Goal: Information Seeking & Learning: Understand process/instructions

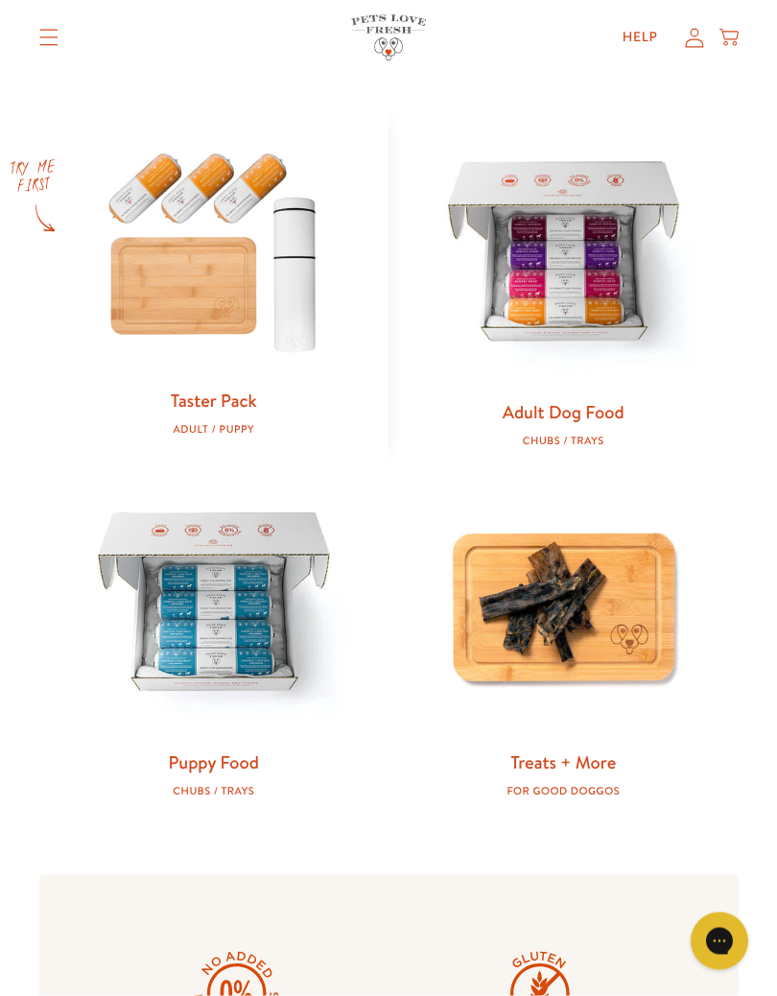
scroll to position [769, 0]
click at [224, 637] on img at bounding box center [214, 606] width 289 height 289
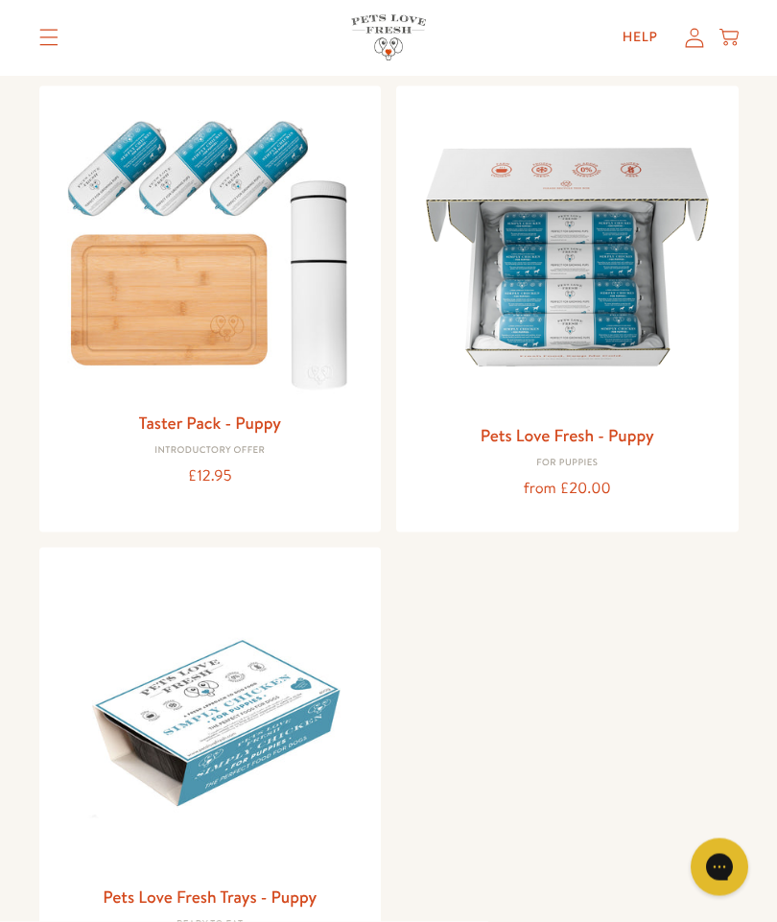
scroll to position [201, 0]
click at [576, 306] on img at bounding box center [568, 257] width 312 height 312
click at [577, 277] on img at bounding box center [568, 257] width 312 height 312
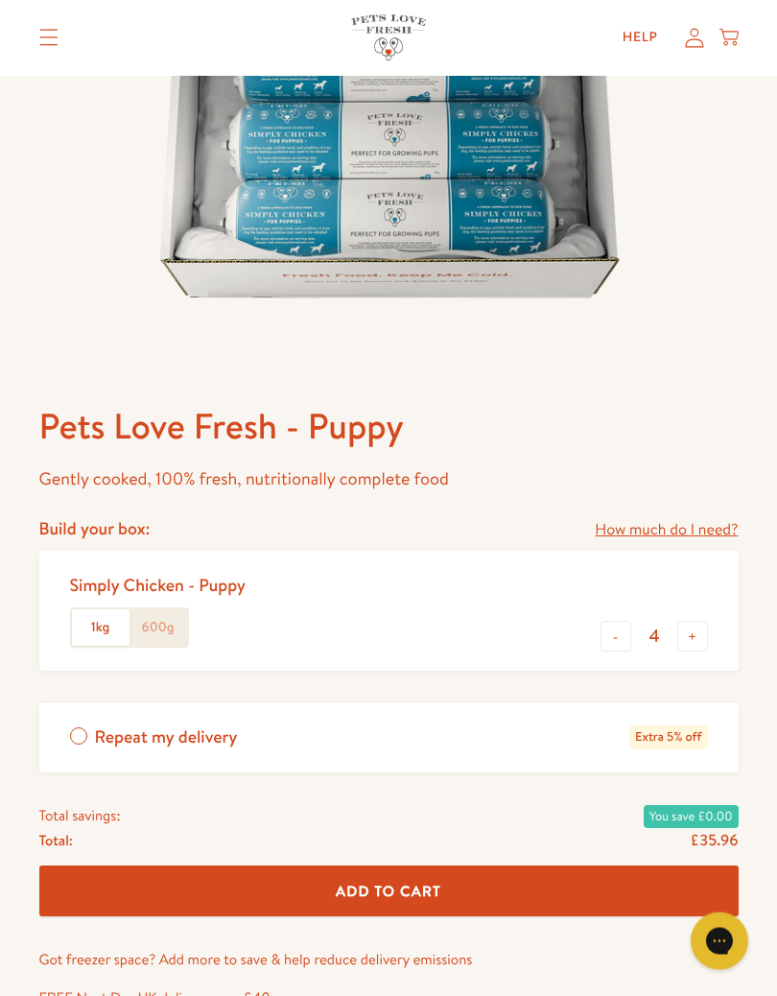
scroll to position [415, 0]
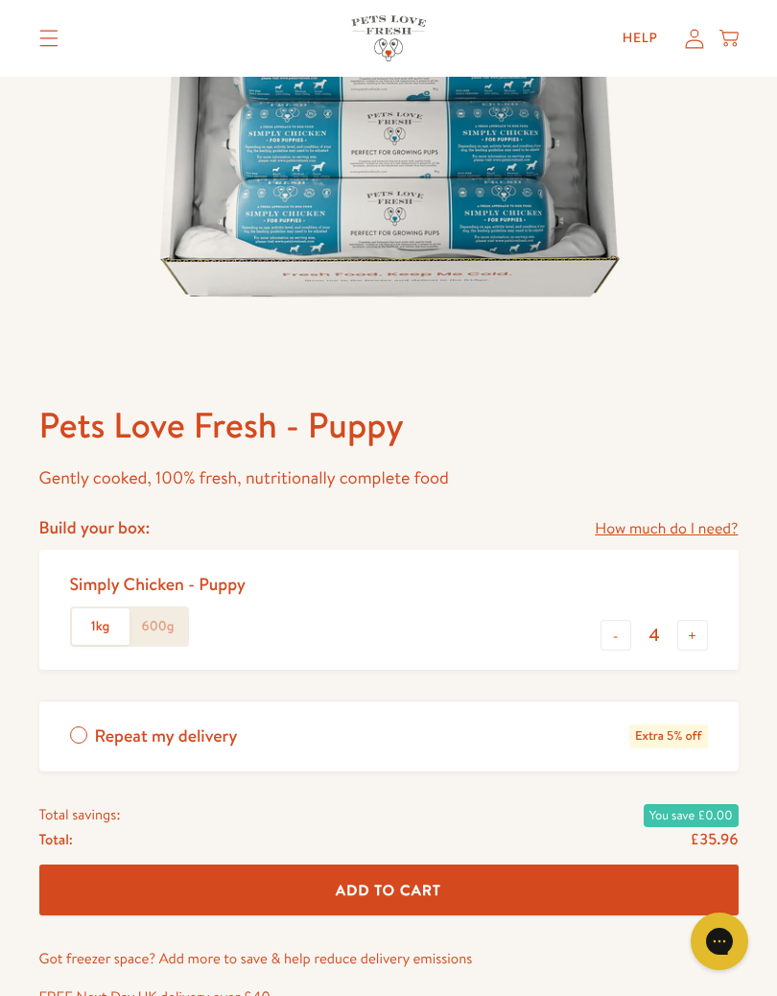
click at [662, 525] on link "How much do I need?" at bounding box center [666, 529] width 143 height 26
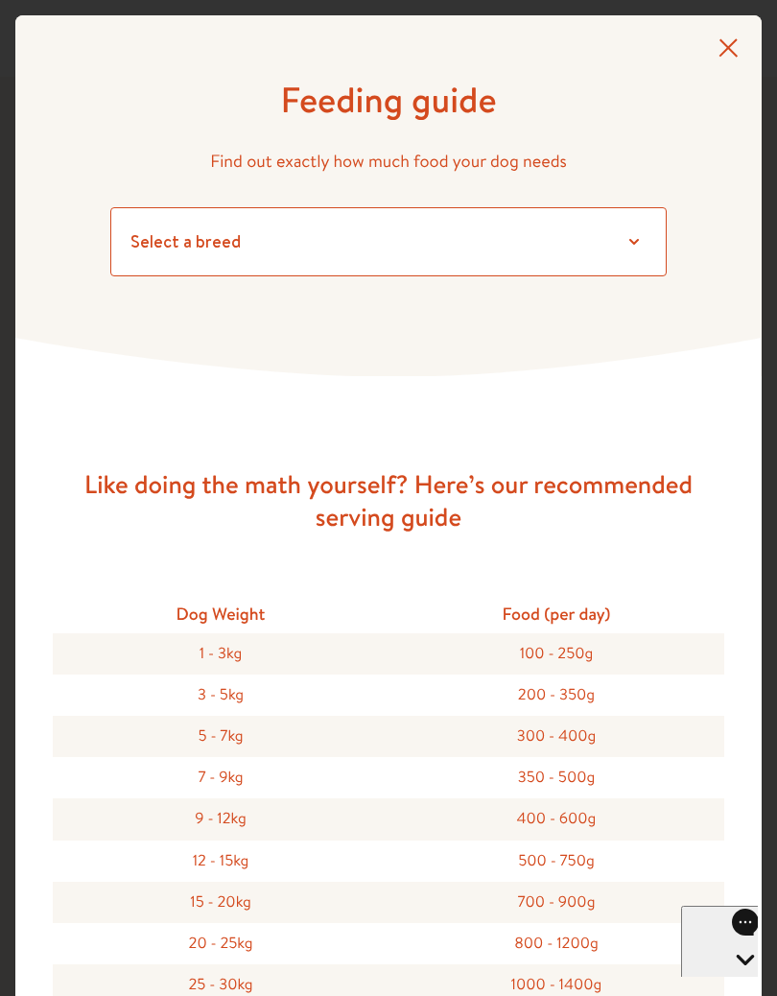
click at [632, 238] on select "Select a breed Affenpinscher Afghan hound Airedale terrier Akita Alaskan Malamu…" at bounding box center [388, 241] width 556 height 69
click at [205, 234] on select "Select a breed Affenpinscher Afghan hound Airedale terrier Akita Alaskan Malamu…" at bounding box center [388, 241] width 556 height 69
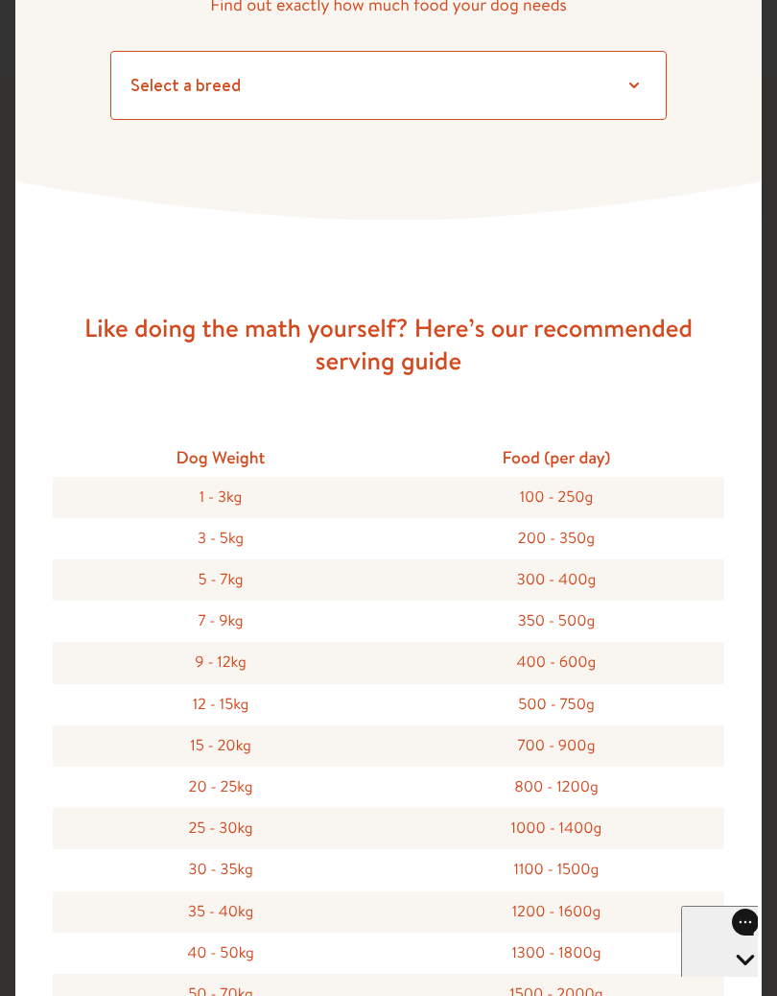
scroll to position [158, 0]
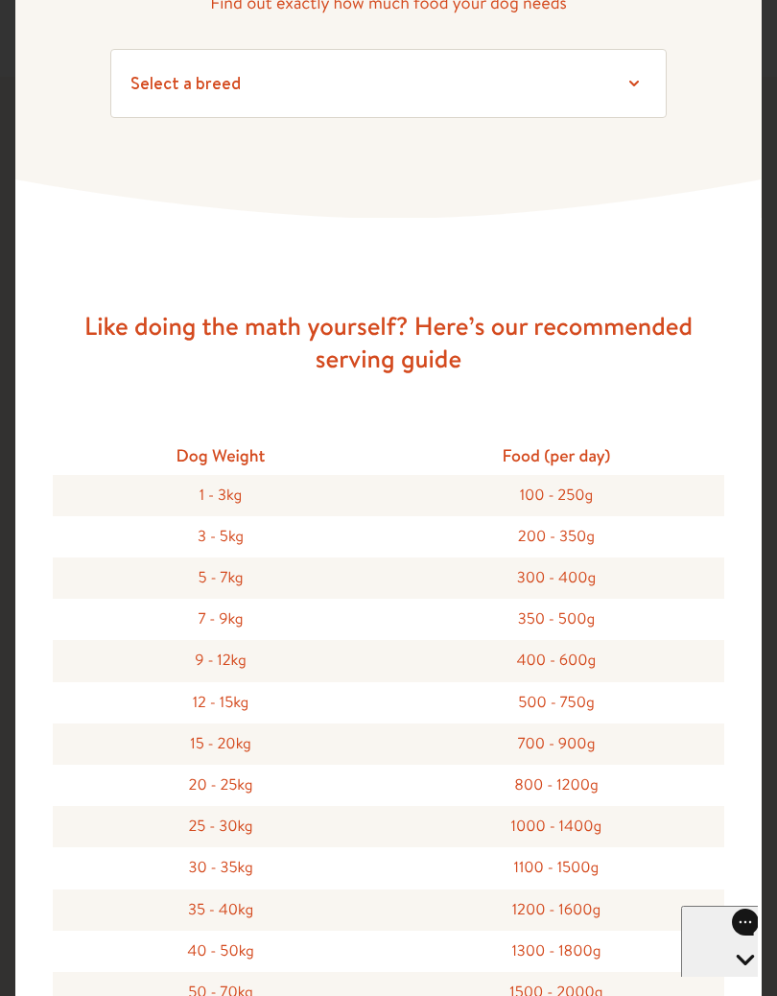
click at [243, 743] on div "15 - 20kg" at bounding box center [221, 743] width 336 height 41
click at [257, 744] on div "15 - 20kg" at bounding box center [221, 743] width 336 height 41
click at [224, 744] on div "15 - 20kg" at bounding box center [221, 743] width 336 height 41
click at [228, 742] on div "15 - 20kg" at bounding box center [221, 743] width 336 height 41
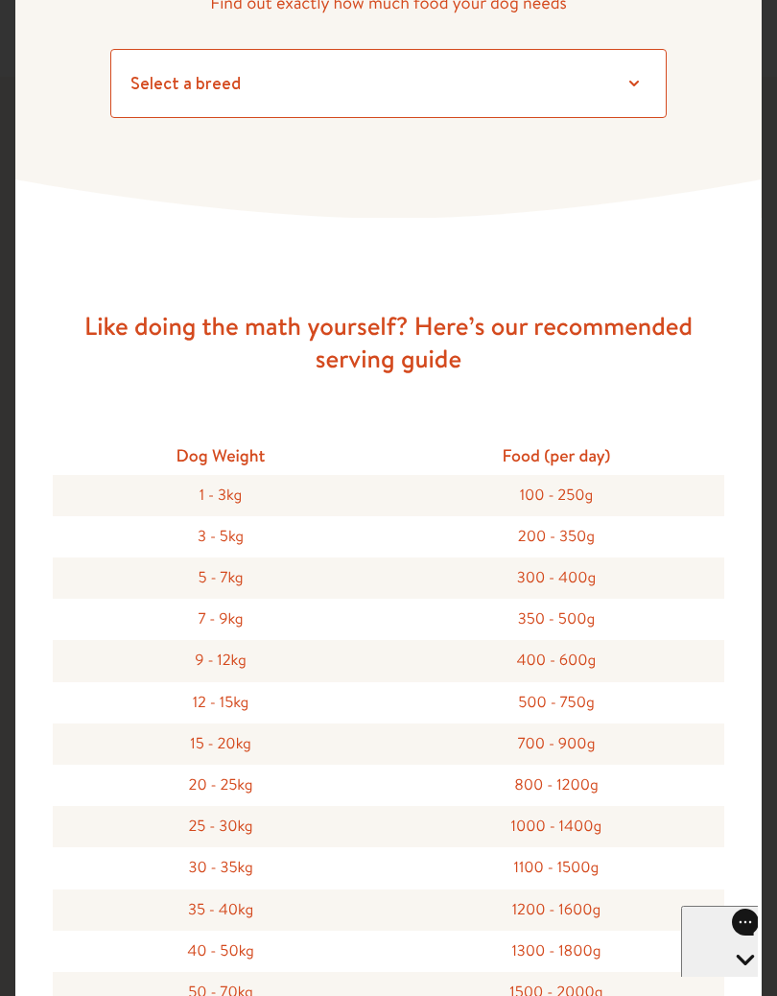
click at [318, 84] on select "Select a breed Affenpinscher Afghan hound Airedale terrier Akita Alaskan Malamu…" at bounding box center [388, 83] width 556 height 69
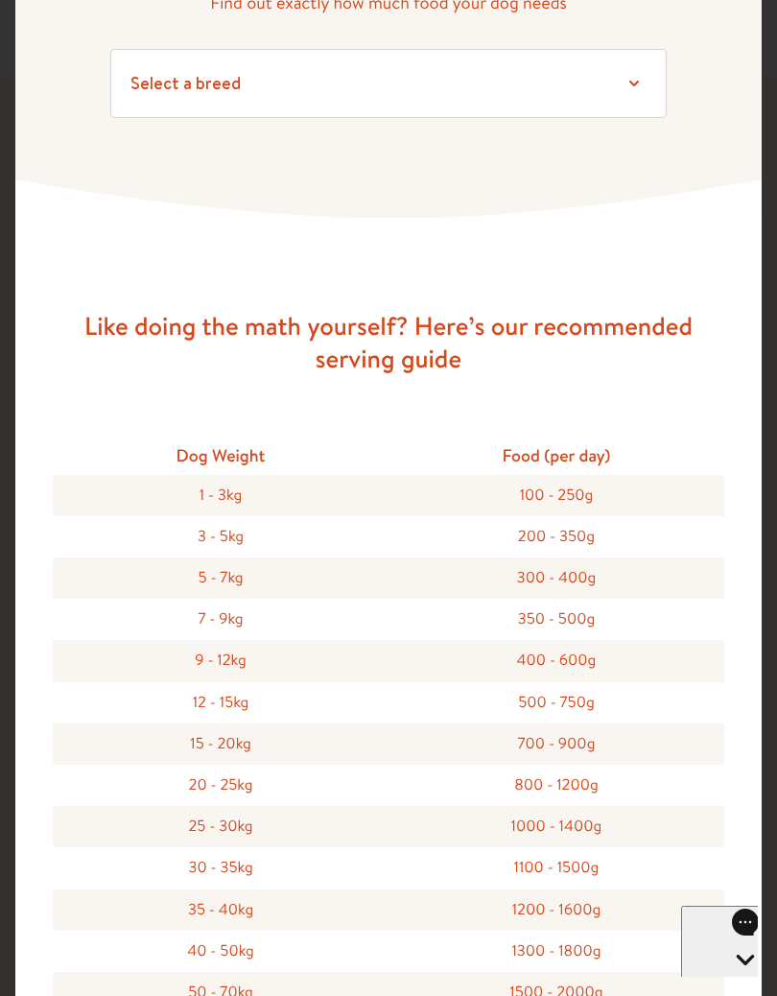
click at [730, 921] on div "Open gorgias live chat" at bounding box center [745, 995] width 112 height 24
click at [776, 921] on div "Open gorgias live chat" at bounding box center [787, 942] width 19 height 24
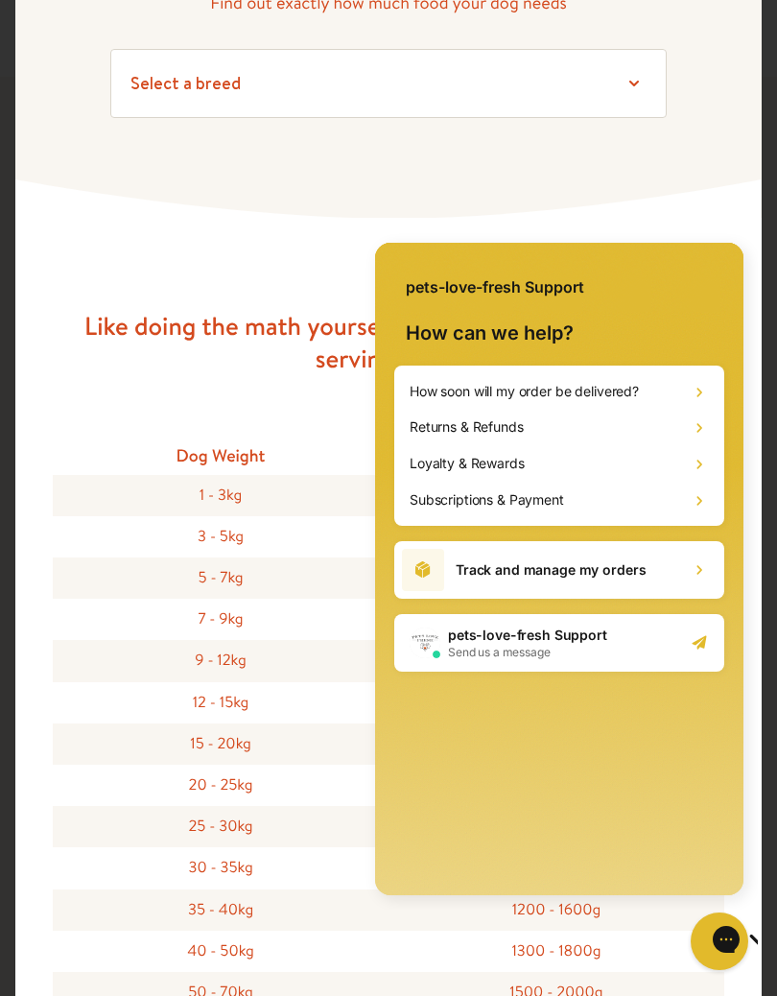
scroll to position [0, 0]
click at [645, 184] on icon at bounding box center [388, 198] width 746 height 39
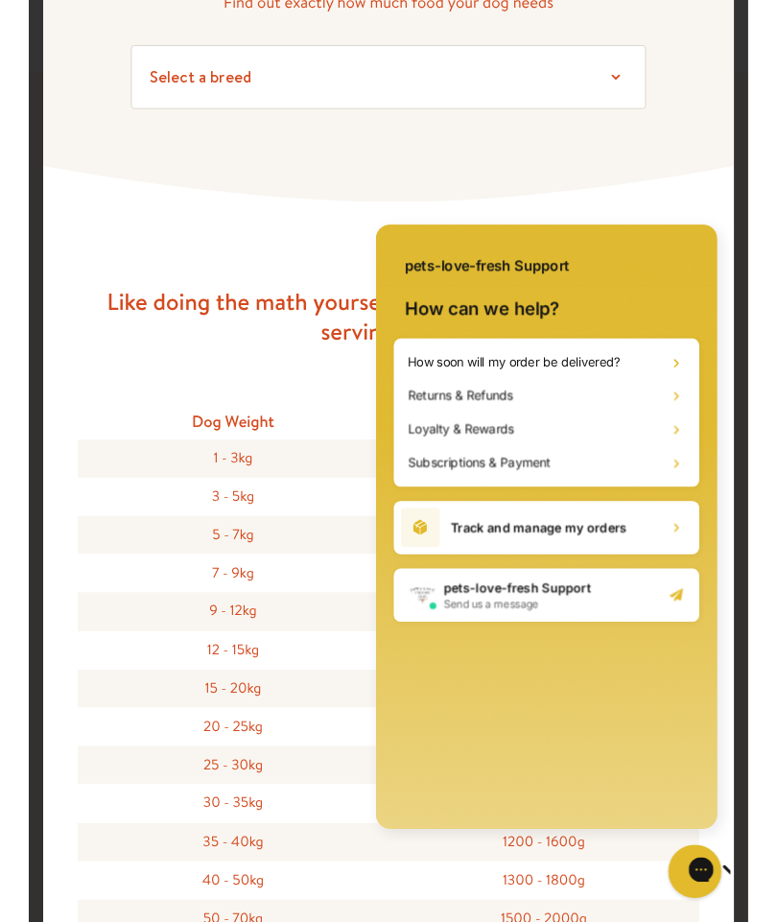
scroll to position [489, 0]
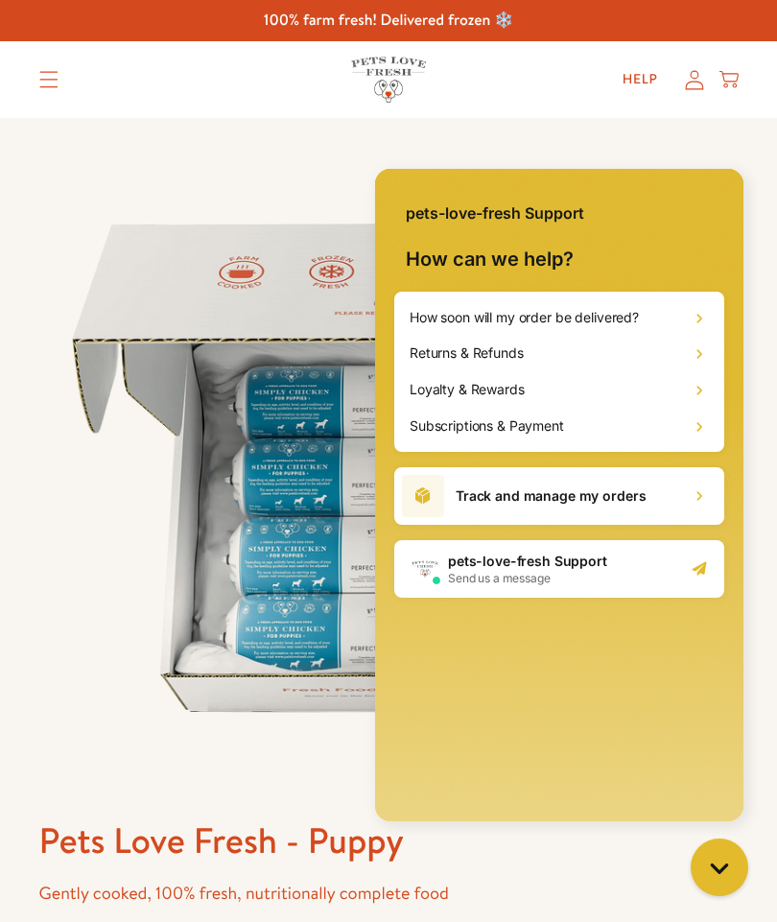
click at [729, 876] on div "Close gorgias live chat" at bounding box center [719, 867] width 38 height 38
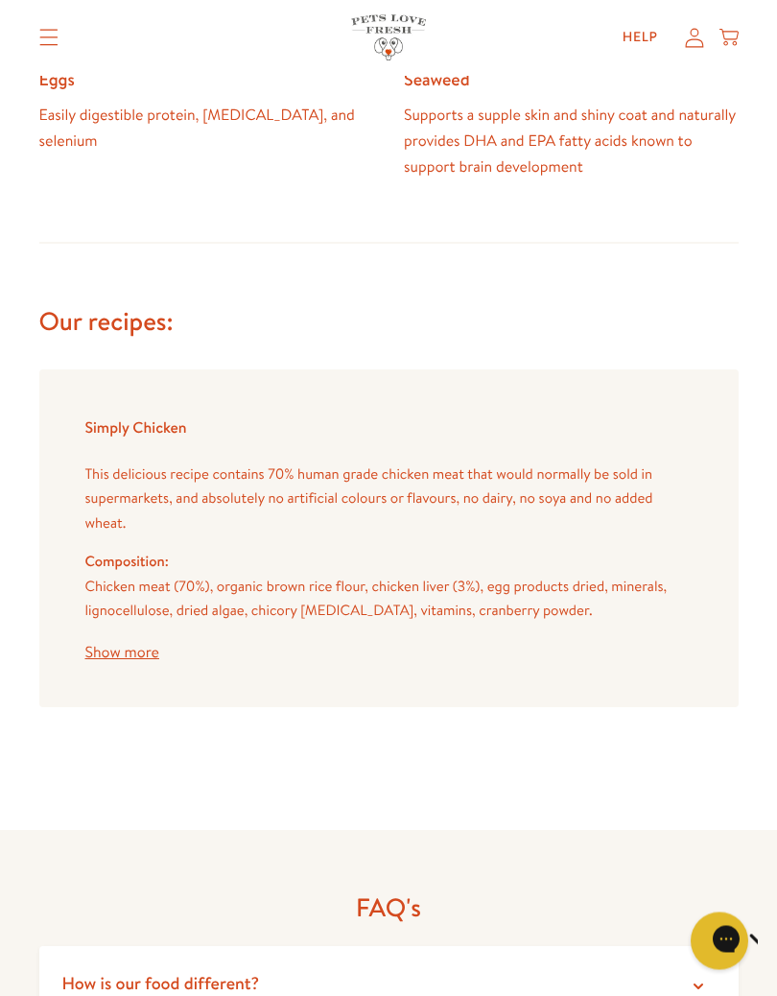
scroll to position [2442, 0]
